Goal: Transaction & Acquisition: Obtain resource

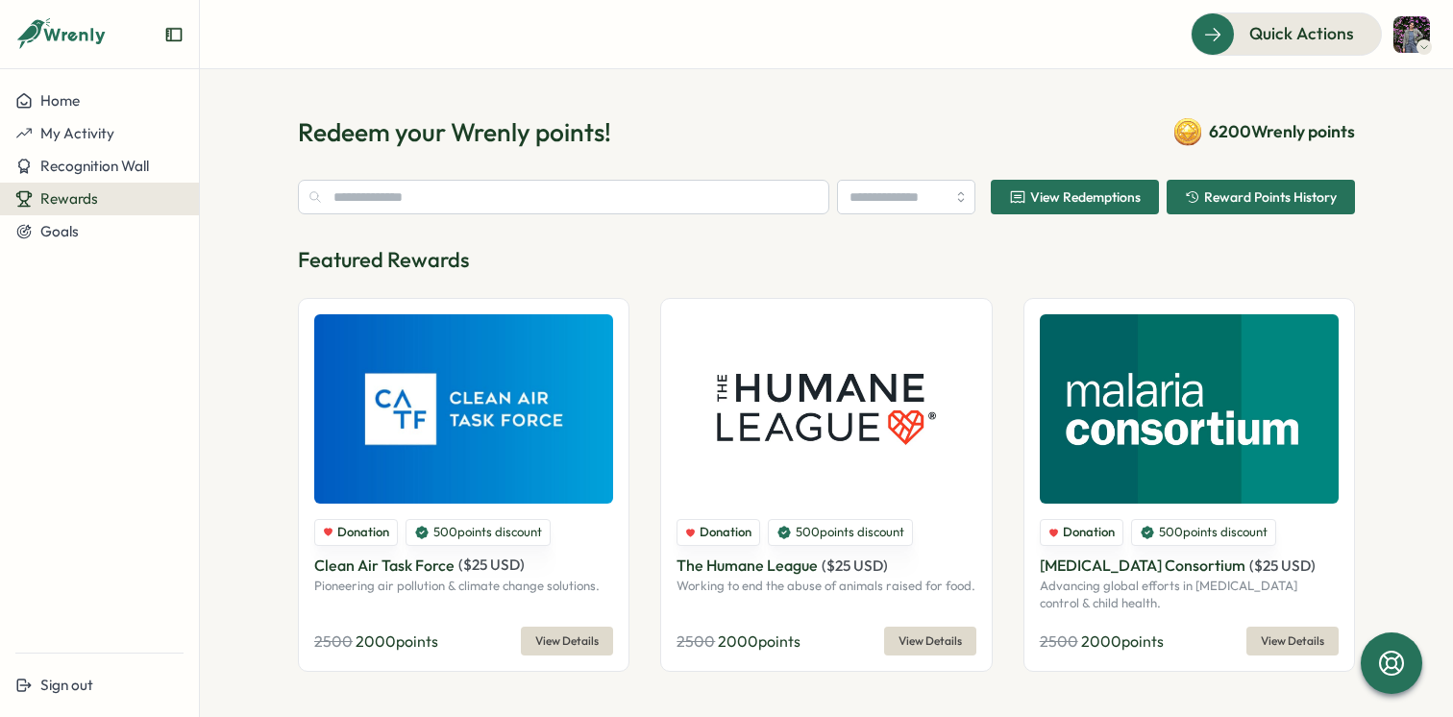
type input "**********"
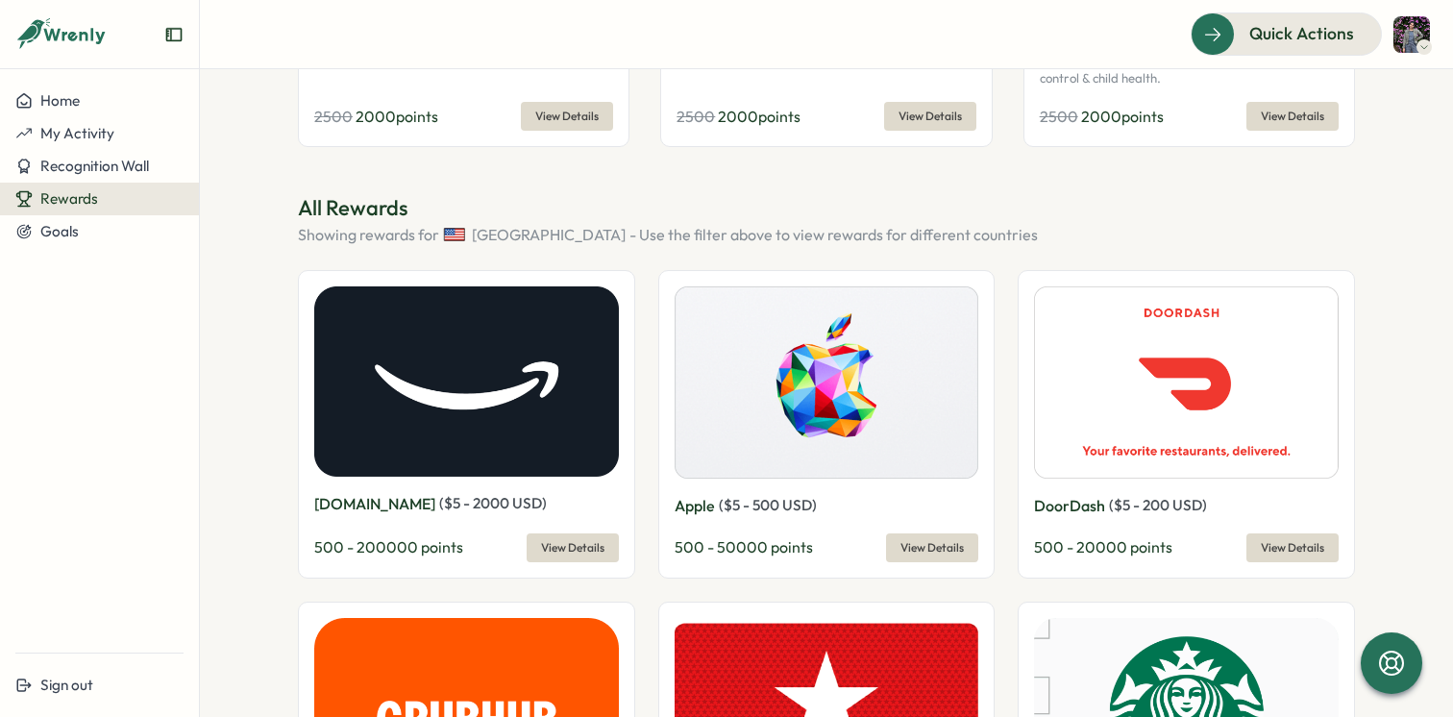
scroll to position [634, 0]
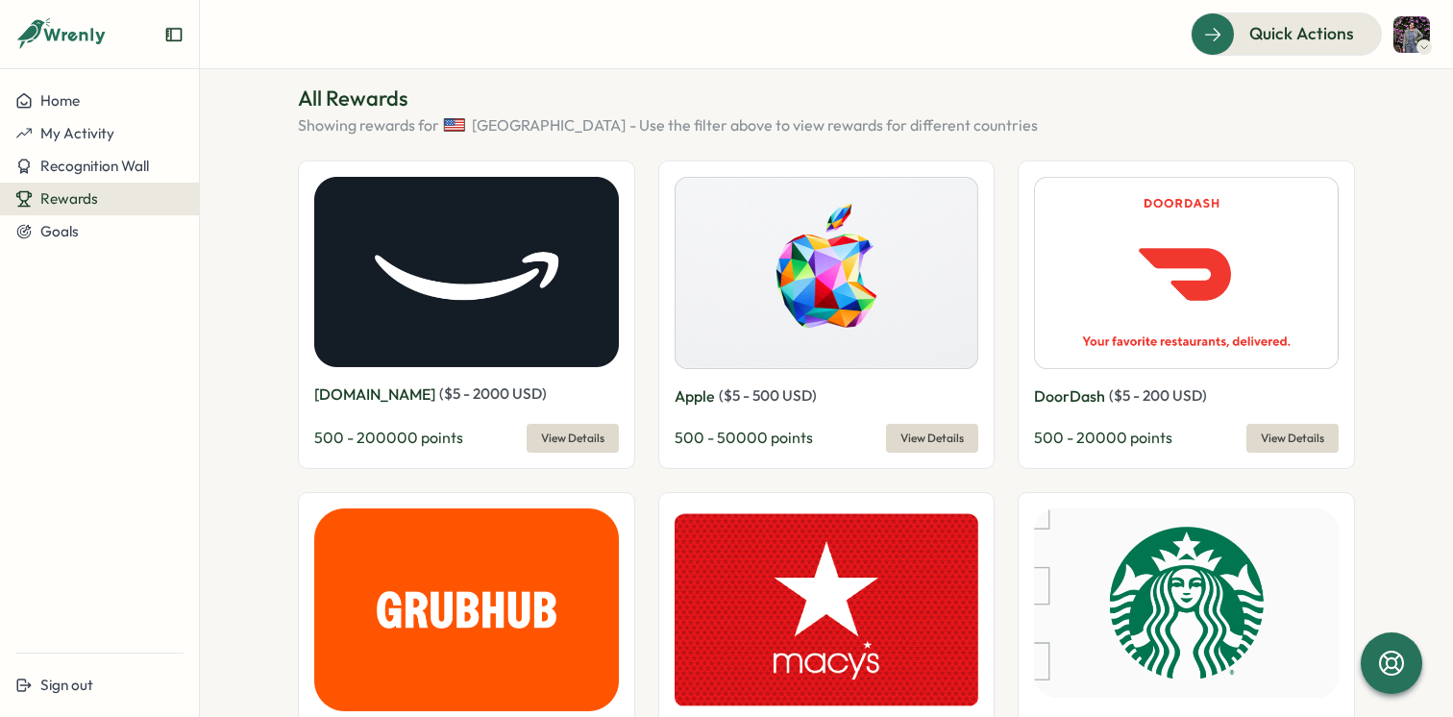
click at [554, 436] on span "View Details" at bounding box center [572, 438] width 63 height 27
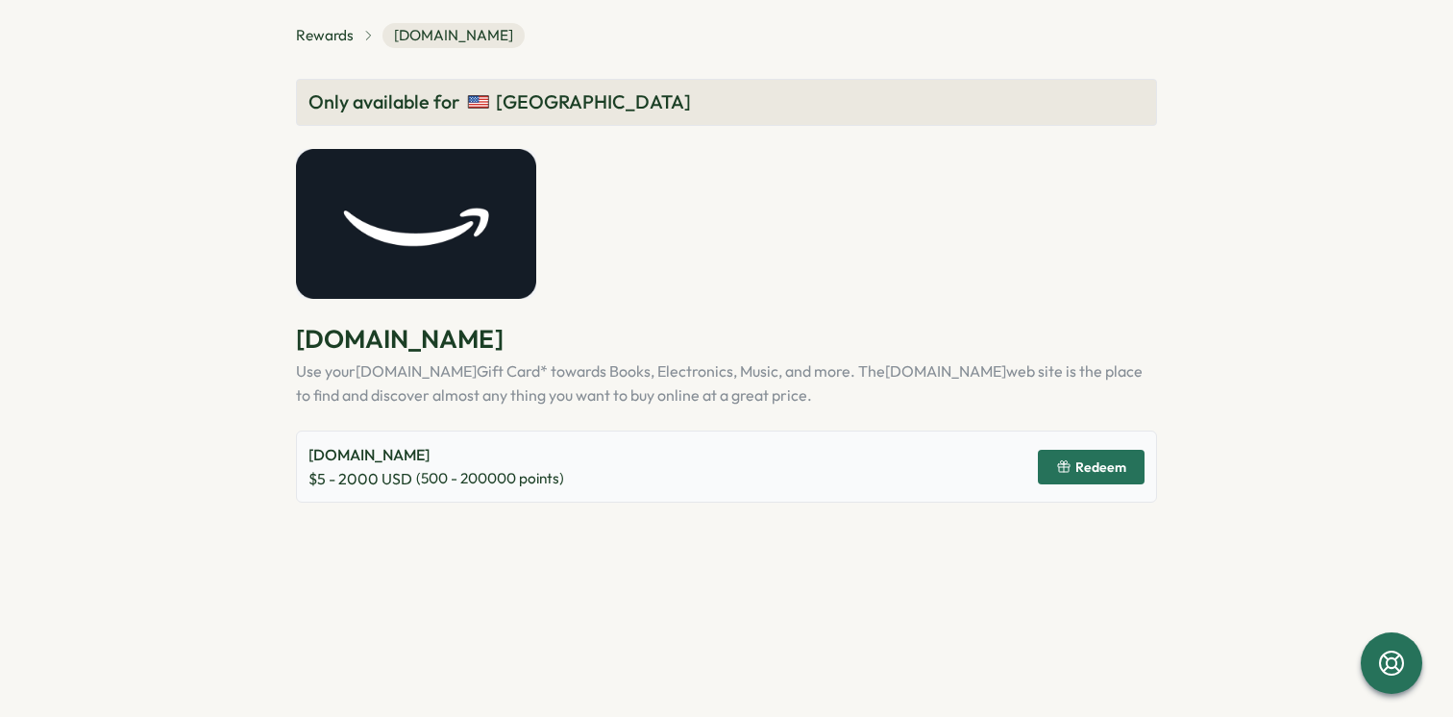
click at [1061, 458] on span "Redeem" at bounding box center [1091, 467] width 70 height 33
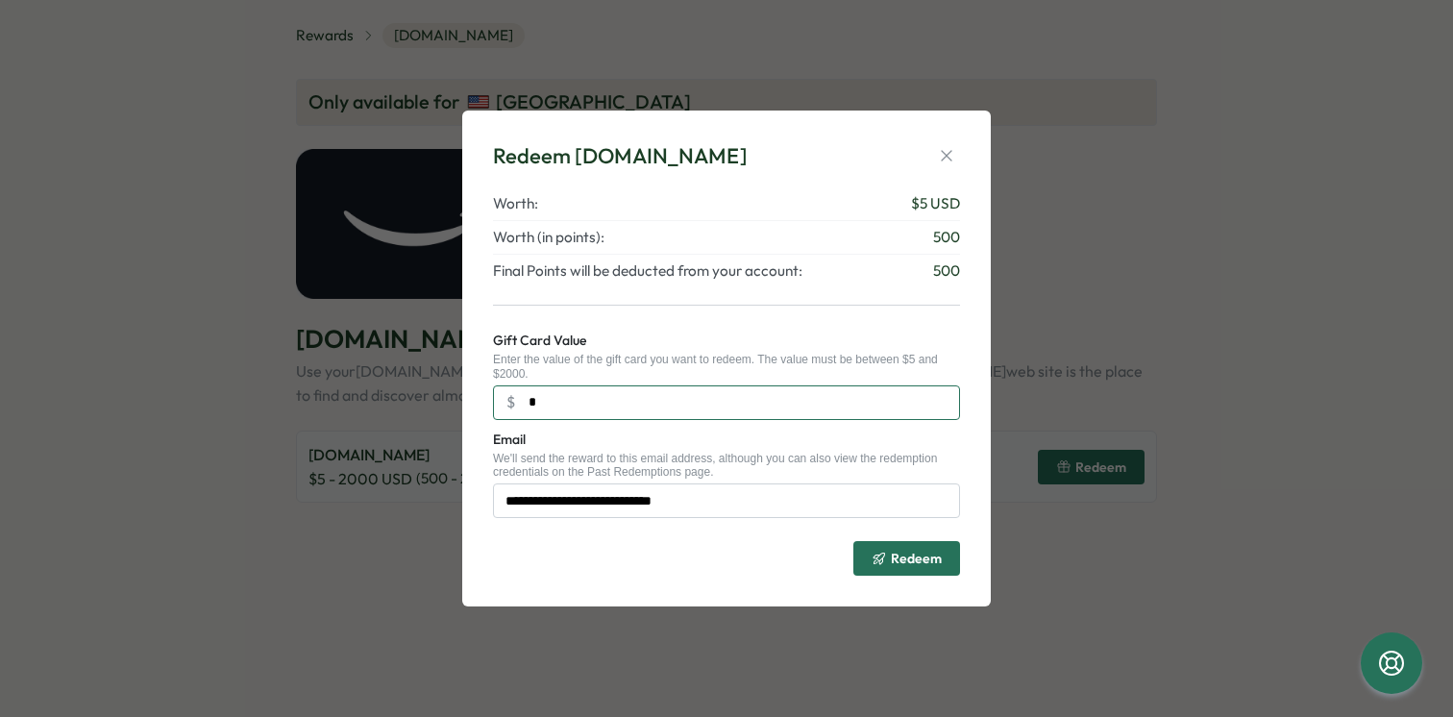
click at [740, 395] on input "*" at bounding box center [726, 402] width 467 height 35
type input "**"
click at [930, 568] on span "Redeem" at bounding box center [906, 558] width 70 height 33
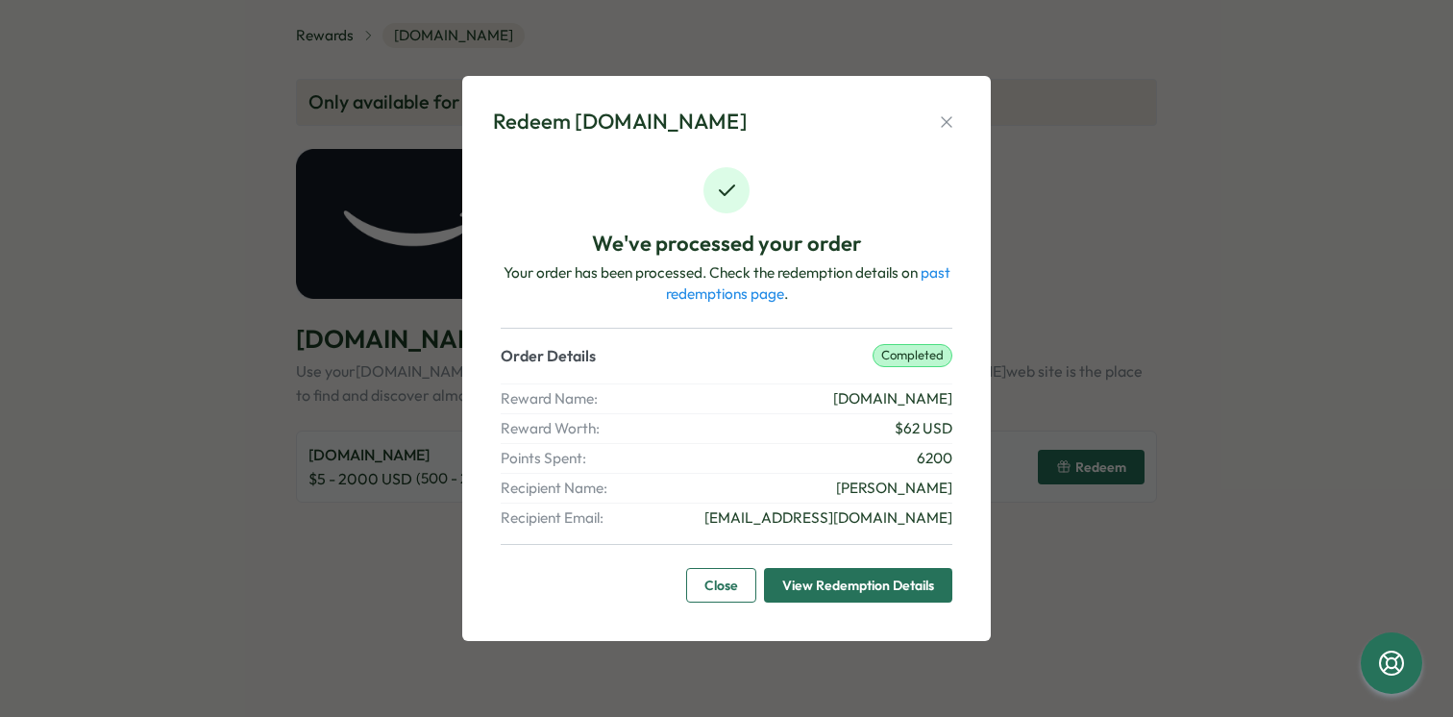
click at [868, 578] on span "View Redemption Details" at bounding box center [858, 585] width 152 height 33
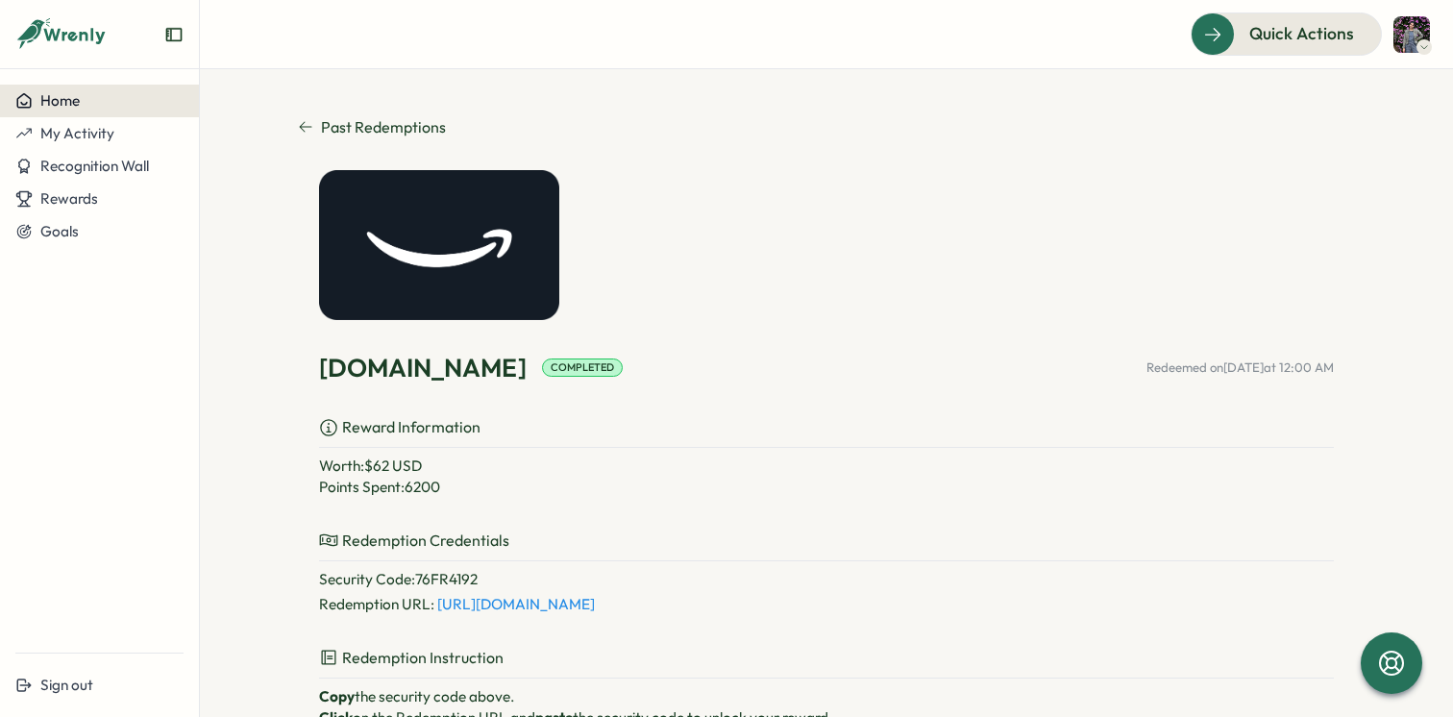
click at [60, 93] on span "Home" at bounding box center [59, 100] width 39 height 18
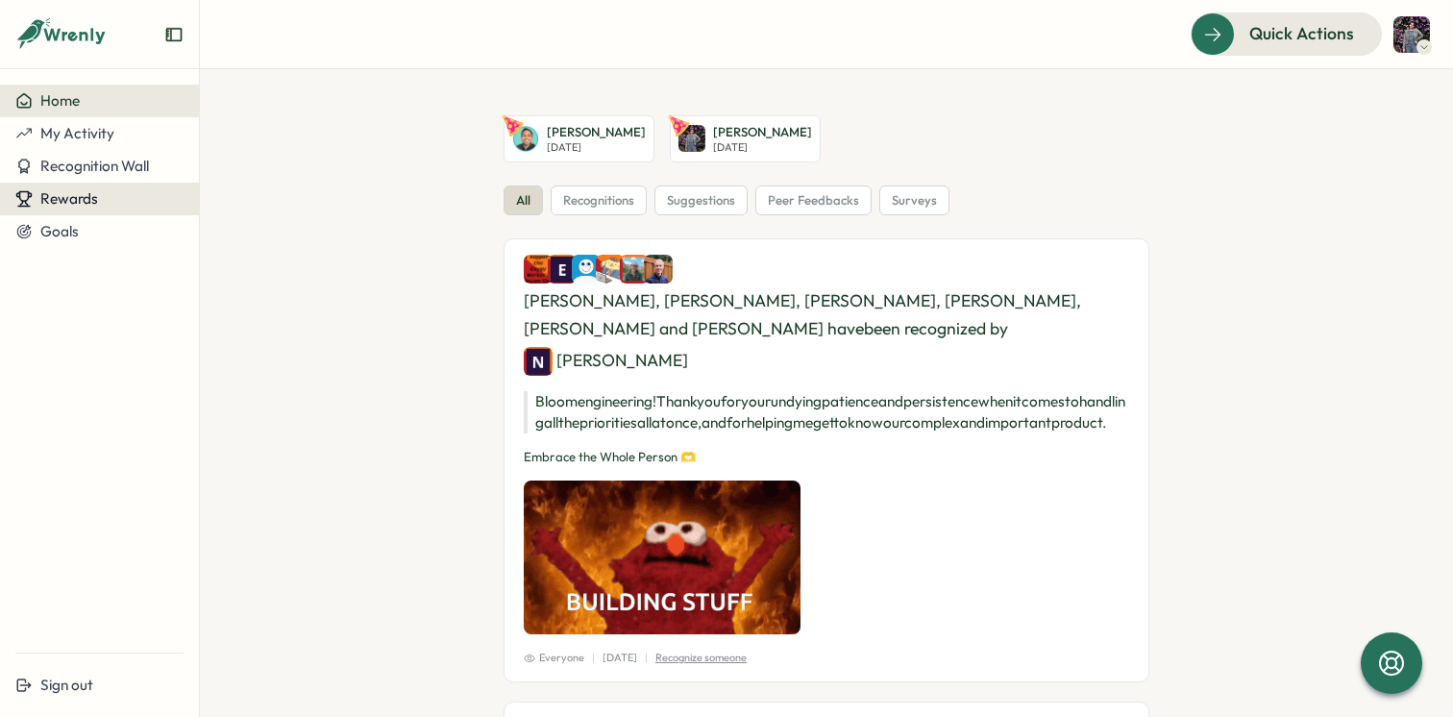
click at [113, 204] on div "Rewards" at bounding box center [99, 198] width 168 height 17
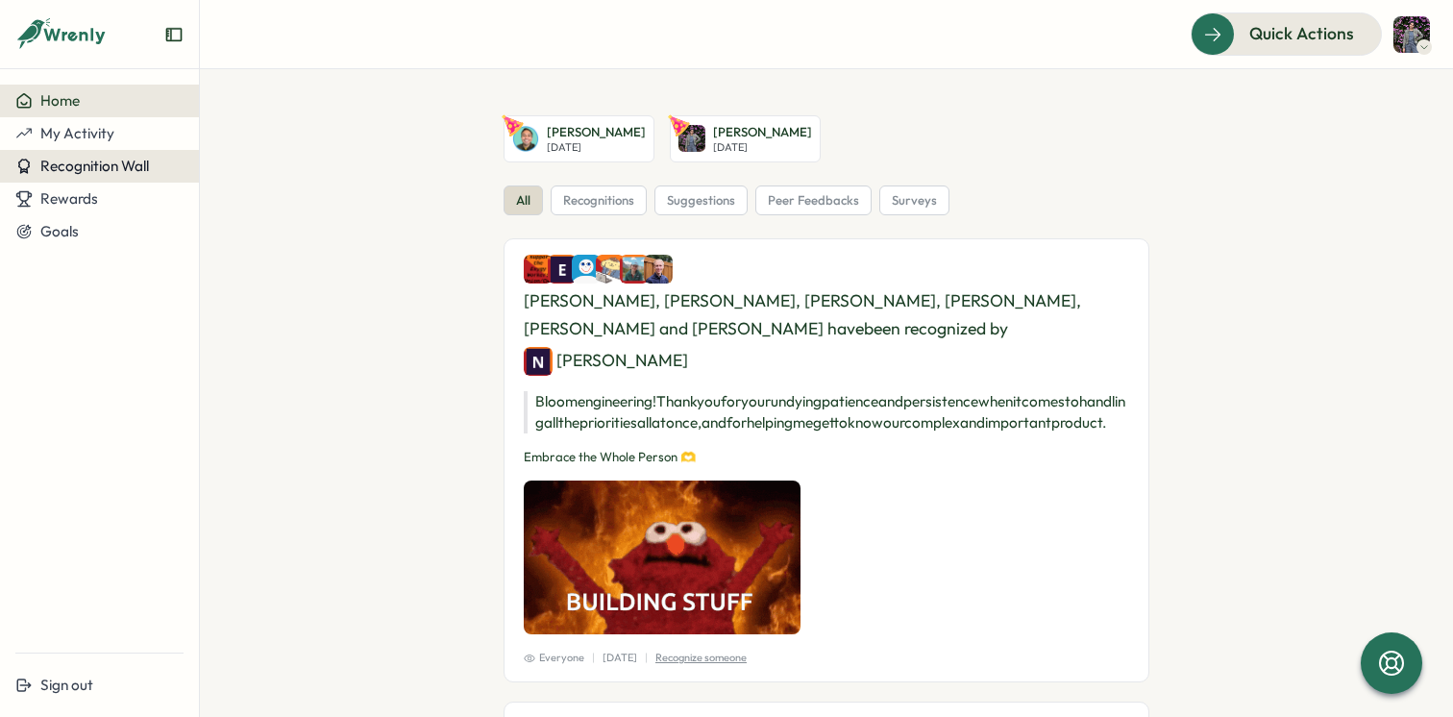
click at [98, 150] on button "Recognition Wall" at bounding box center [99, 166] width 199 height 33
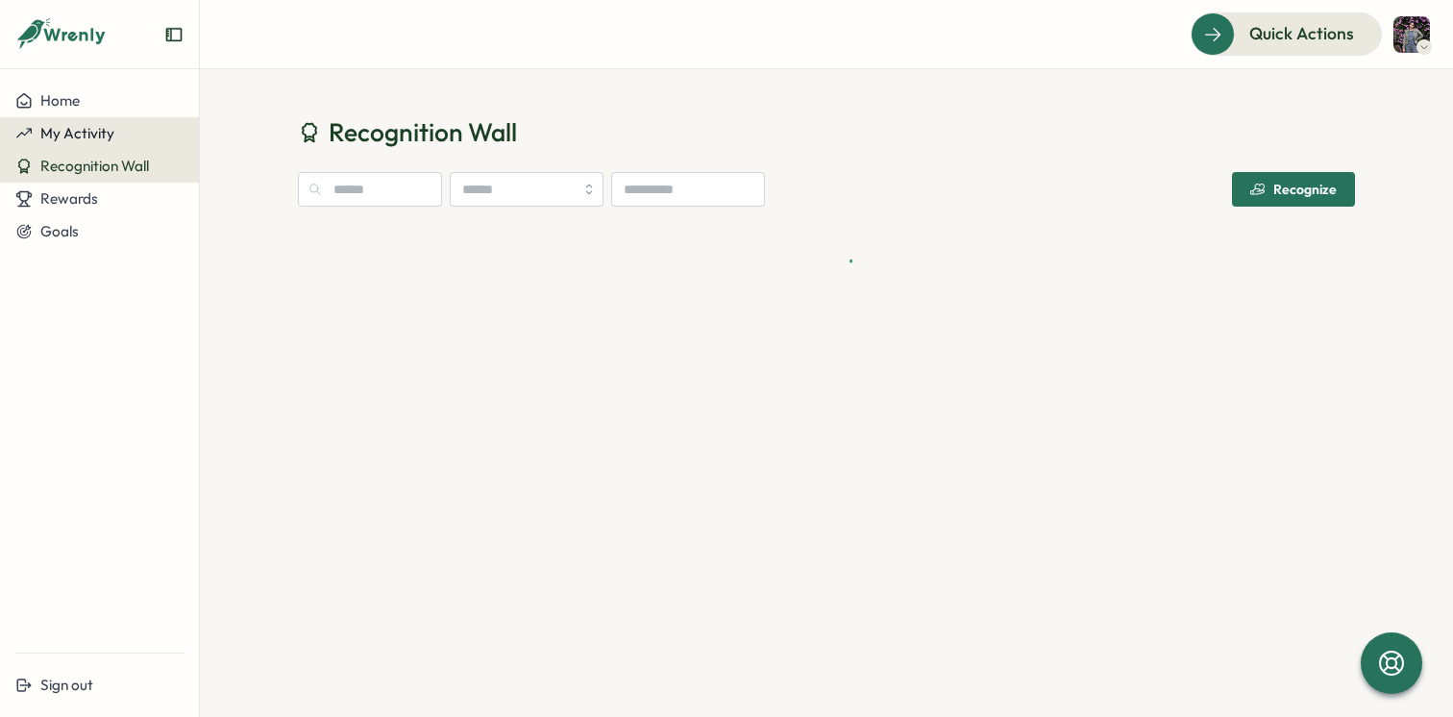
click at [98, 134] on span "My Activity" at bounding box center [77, 133] width 74 height 18
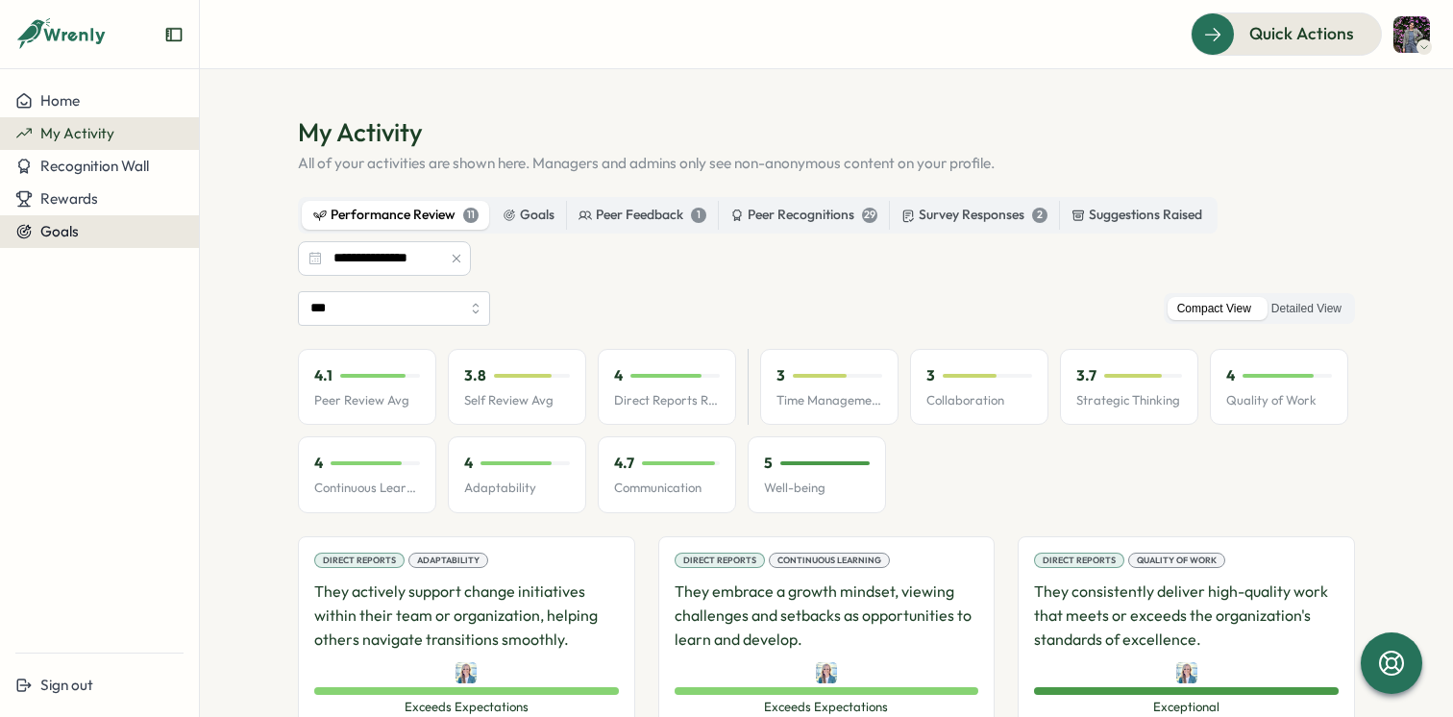
click at [94, 225] on div "Goals" at bounding box center [99, 231] width 168 height 17
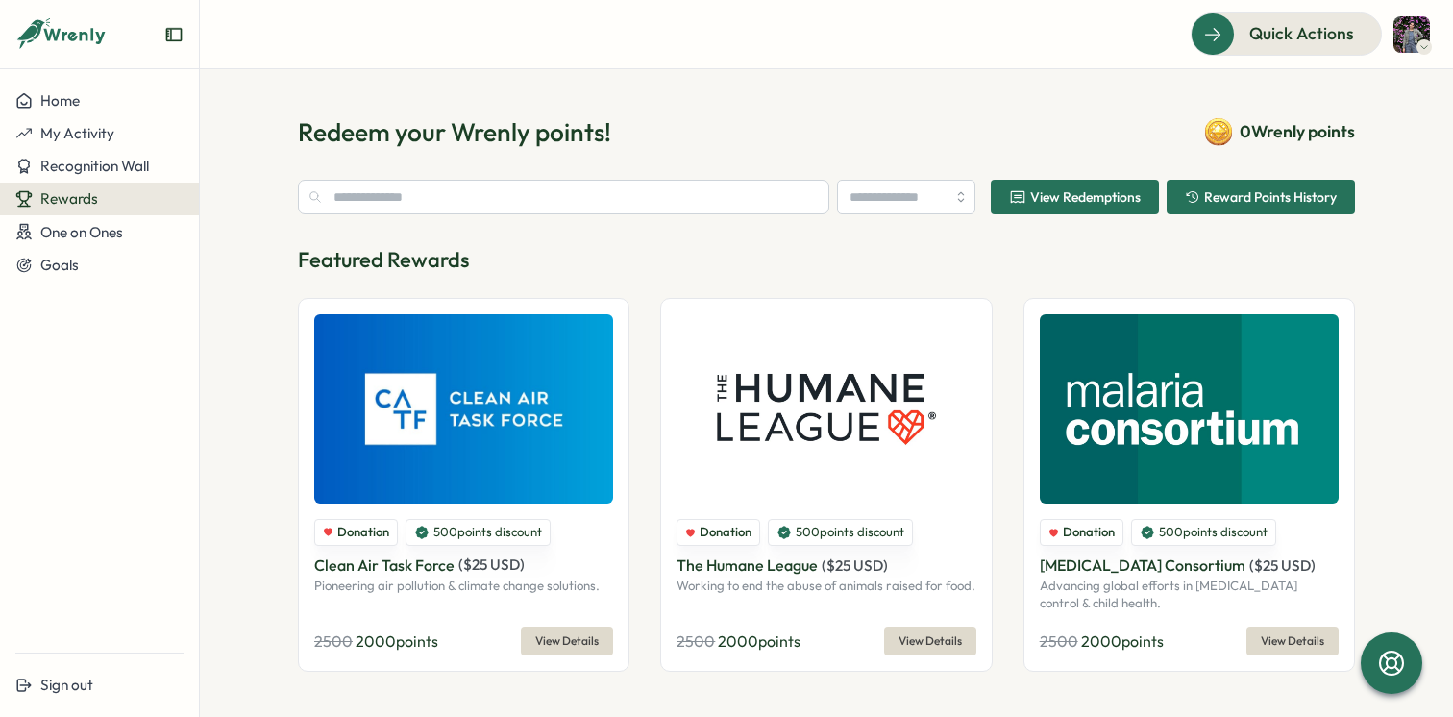
type input "**********"
click at [1085, 208] on span "View Redemptions" at bounding box center [1075, 197] width 132 height 33
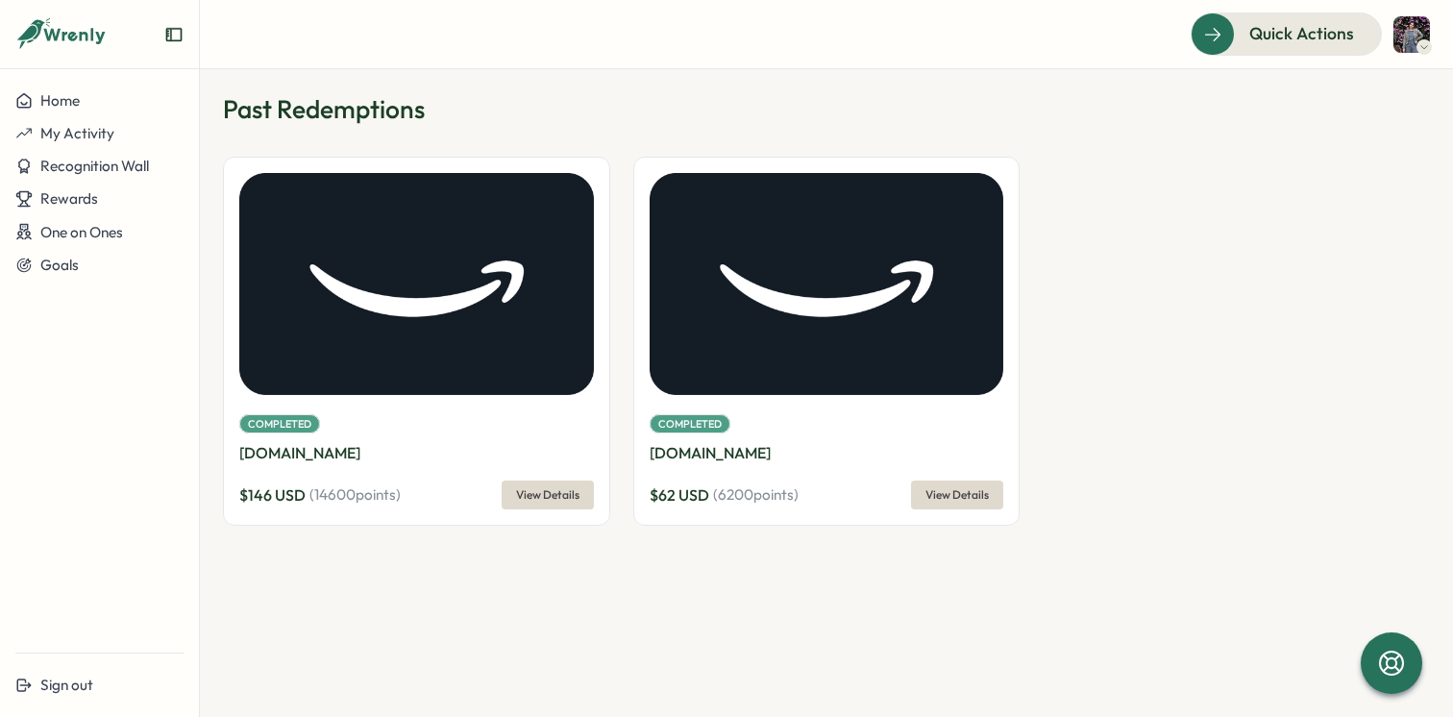
click at [940, 492] on span "View Details" at bounding box center [956, 494] width 63 height 27
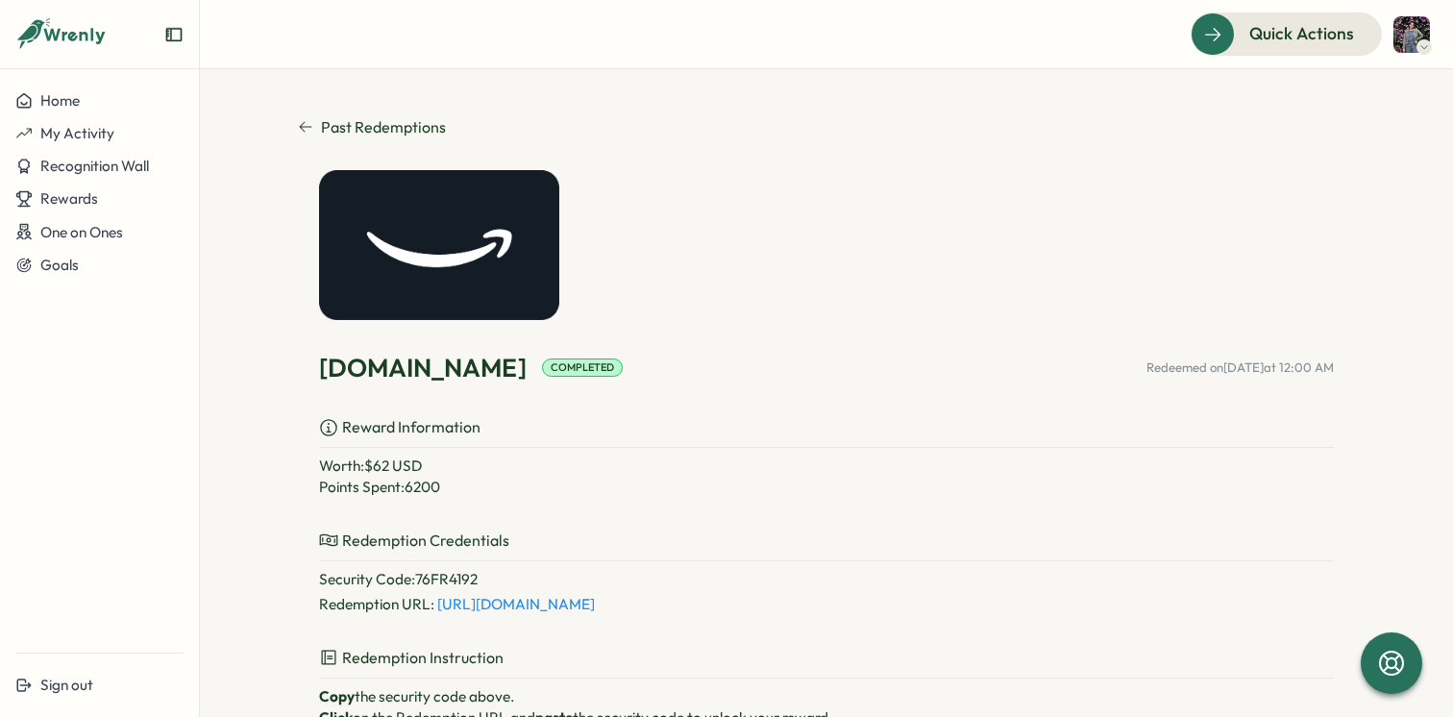
scroll to position [17, 0]
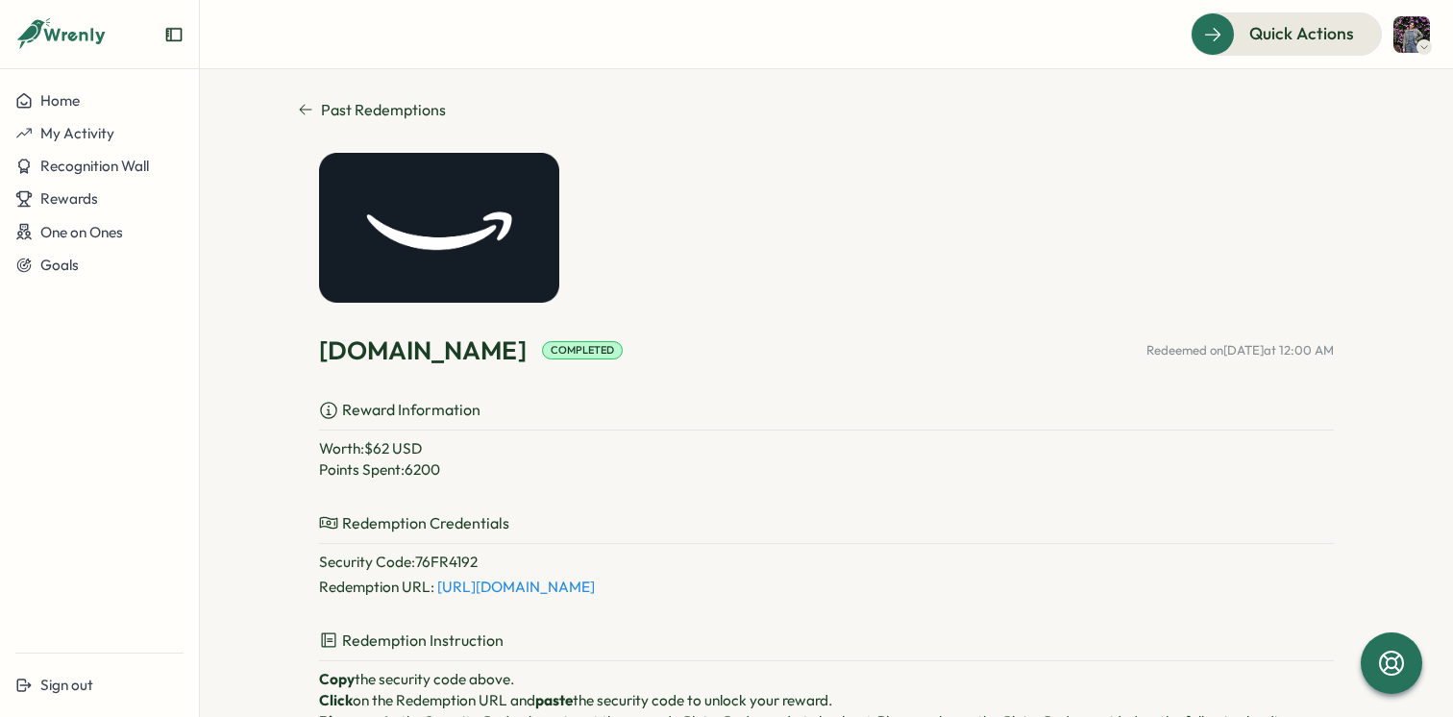
click at [558, 593] on link "[URL][DOMAIN_NAME]" at bounding box center [516, 586] width 158 height 18
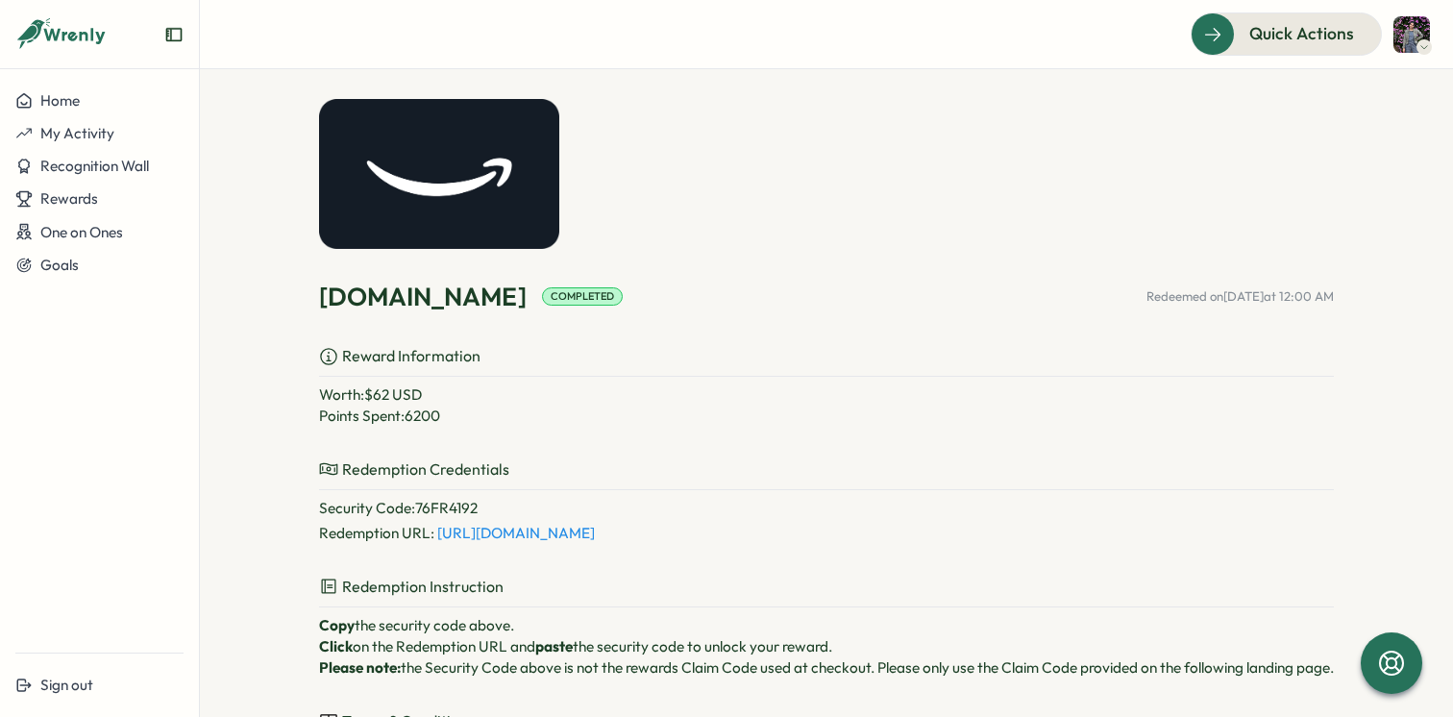
scroll to position [75, 0]
